Goal: Task Accomplishment & Management: Manage account settings

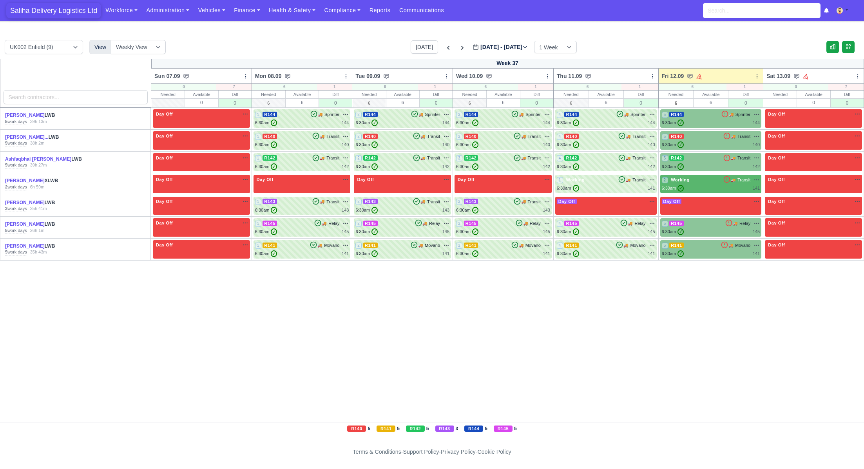
click at [70, 8] on span "Saliha Delivery Logistics Ltd" at bounding box center [53, 11] width 95 height 16
click at [211, 11] on link "Vehicles" at bounding box center [212, 10] width 36 height 15
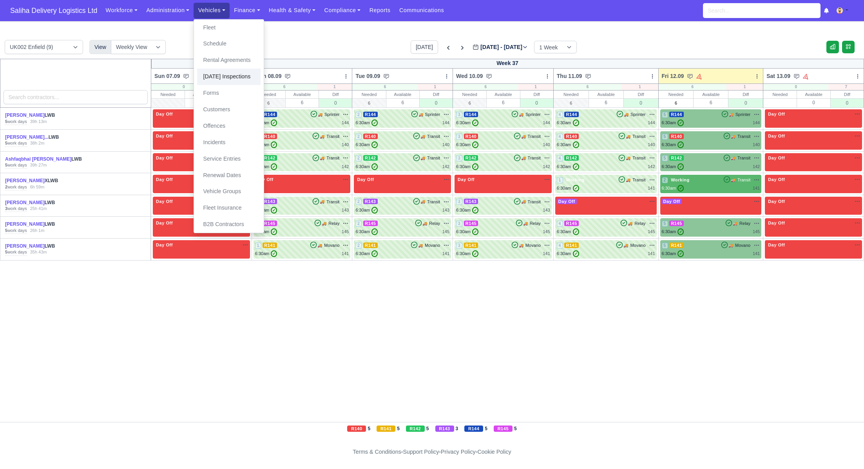
click at [237, 77] on link "[DATE] Inspections" at bounding box center [228, 77] width 63 height 16
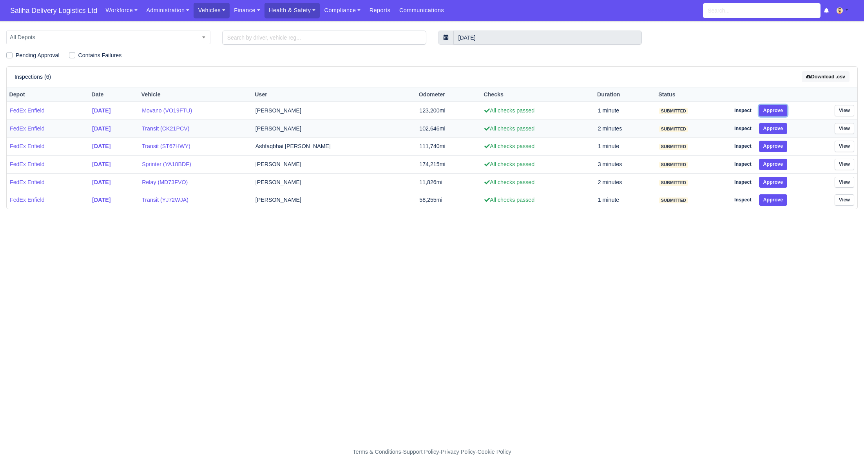
drag, startPoint x: 779, startPoint y: 109, endPoint x: 779, endPoint y: 121, distance: 12.5
click at [780, 110] on button "Approve" at bounding box center [773, 110] width 29 height 11
drag, startPoint x: 776, startPoint y: 126, endPoint x: 777, endPoint y: 132, distance: 6.1
click at [776, 127] on button "Approve" at bounding box center [773, 128] width 29 height 11
drag, startPoint x: 778, startPoint y: 147, endPoint x: 778, endPoint y: 161, distance: 13.3
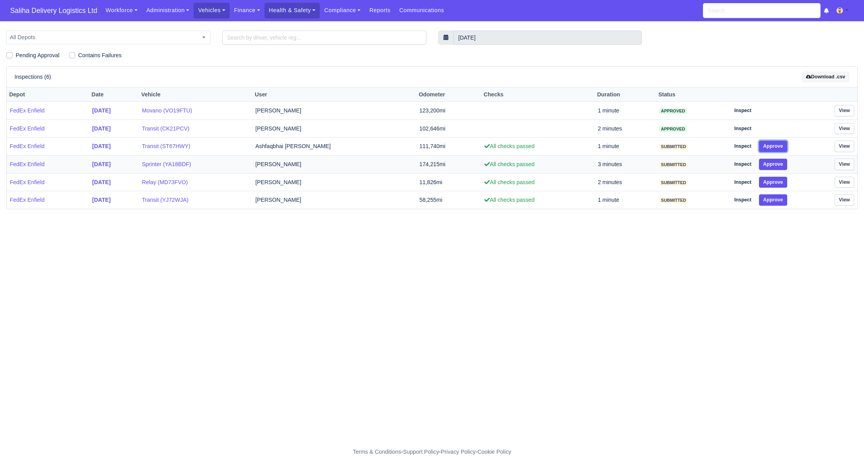
click at [778, 149] on button "Approve" at bounding box center [773, 146] width 29 height 11
click at [778, 166] on button "Approve" at bounding box center [773, 164] width 29 height 11
drag, startPoint x: 777, startPoint y: 180, endPoint x: 779, endPoint y: 192, distance: 11.9
click at [778, 183] on button "Approve" at bounding box center [773, 182] width 29 height 11
click at [778, 200] on button "Approve" at bounding box center [773, 199] width 29 height 11
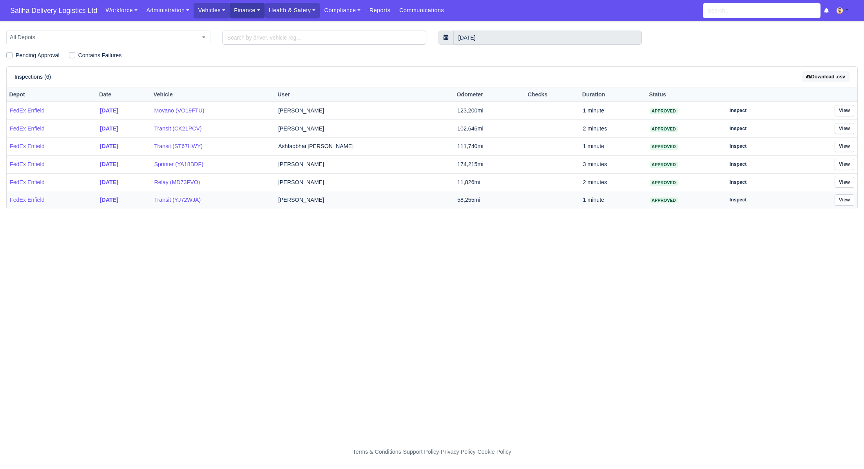
click at [244, 9] on link "Finance" at bounding box center [247, 10] width 35 height 15
click at [253, 31] on link "Invoices" at bounding box center [264, 28] width 63 height 16
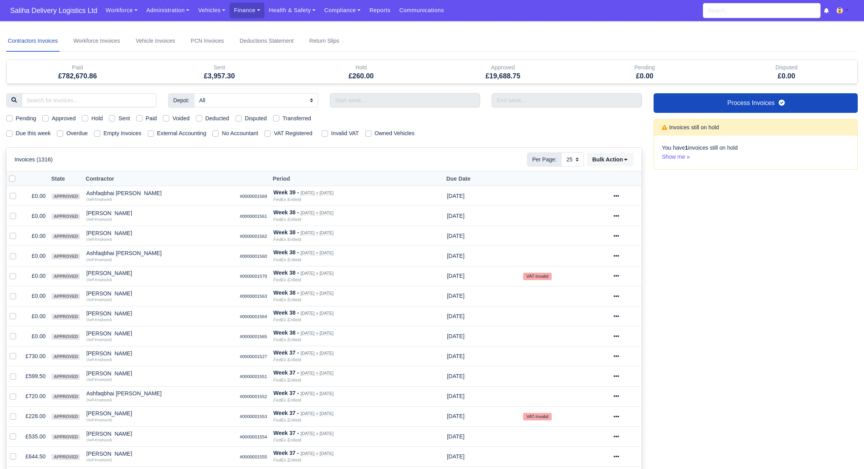
select select "25"
click at [118, 119] on label "Sent" at bounding box center [123, 118] width 11 height 9
click at [114, 119] on input "Sent" at bounding box center [112, 117] width 6 height 6
checkbox input "true"
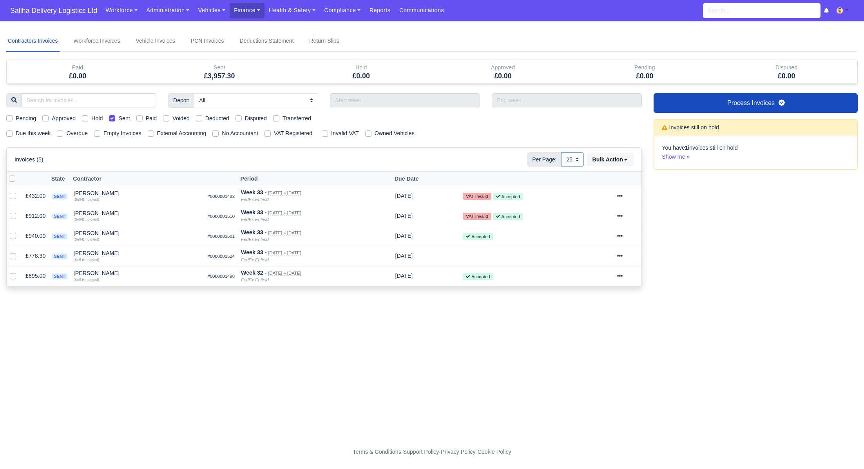
click at [576, 159] on select "10 25 50" at bounding box center [572, 159] width 23 height 14
select select "50"
click at [561, 152] on select "10 25 50" at bounding box center [572, 159] width 23 height 14
click at [63, 11] on span "Saliha Delivery Logistics Ltd" at bounding box center [53, 11] width 95 height 16
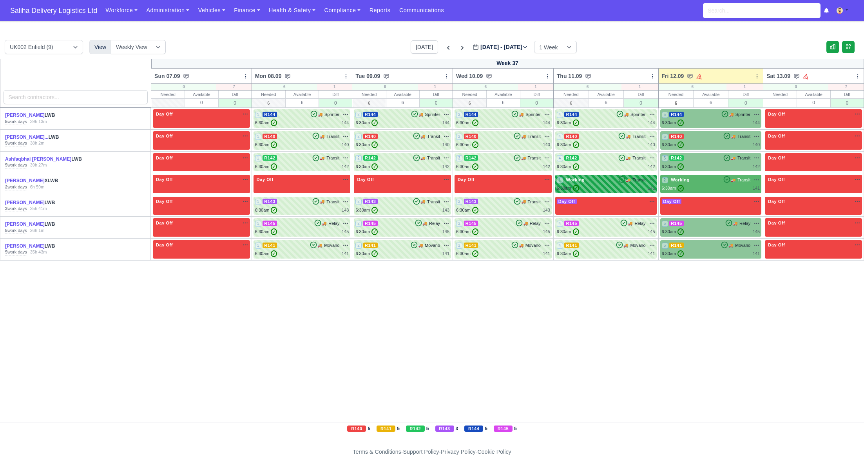
click at [606, 182] on div "1 Working 🚚 Transit" at bounding box center [606, 179] width 98 height 7
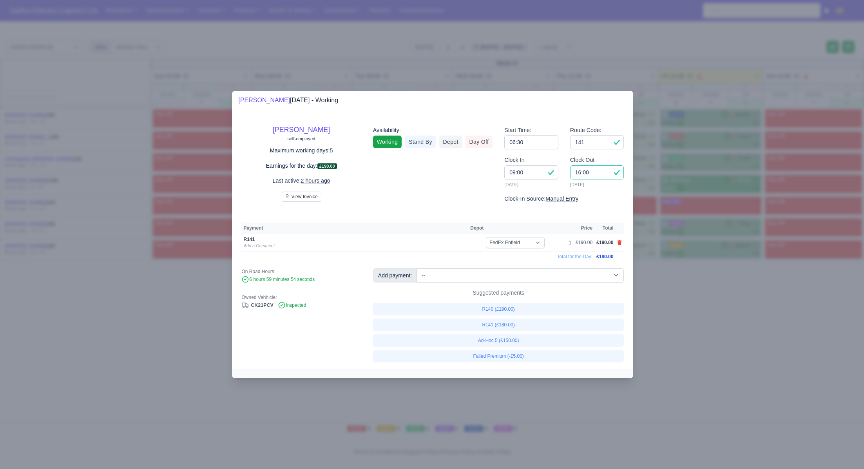
click at [598, 175] on input "16:00" at bounding box center [597, 172] width 54 height 14
type input "16:15"
drag, startPoint x: 397, startPoint y: 468, endPoint x: 334, endPoint y: 436, distance: 70.8
click at [397, 468] on div at bounding box center [432, 234] width 864 height 469
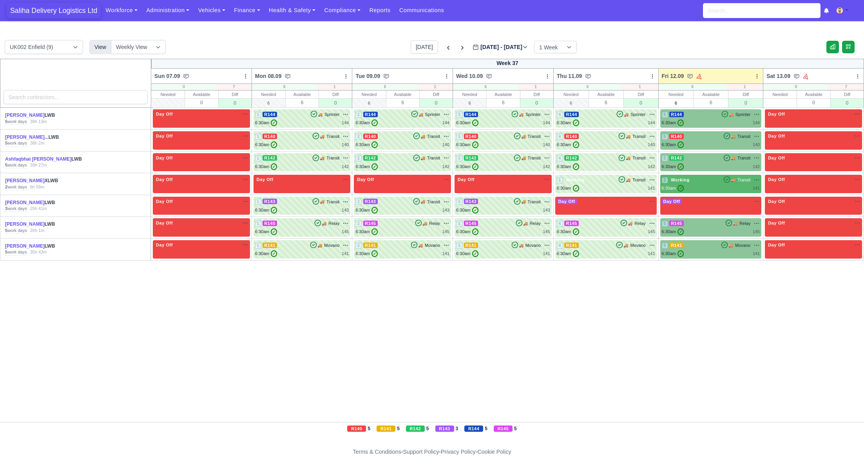
click at [56, 14] on span "Saliha Delivery Logistics Ltd" at bounding box center [53, 11] width 95 height 16
